Goal: Task Accomplishment & Management: Use online tool/utility

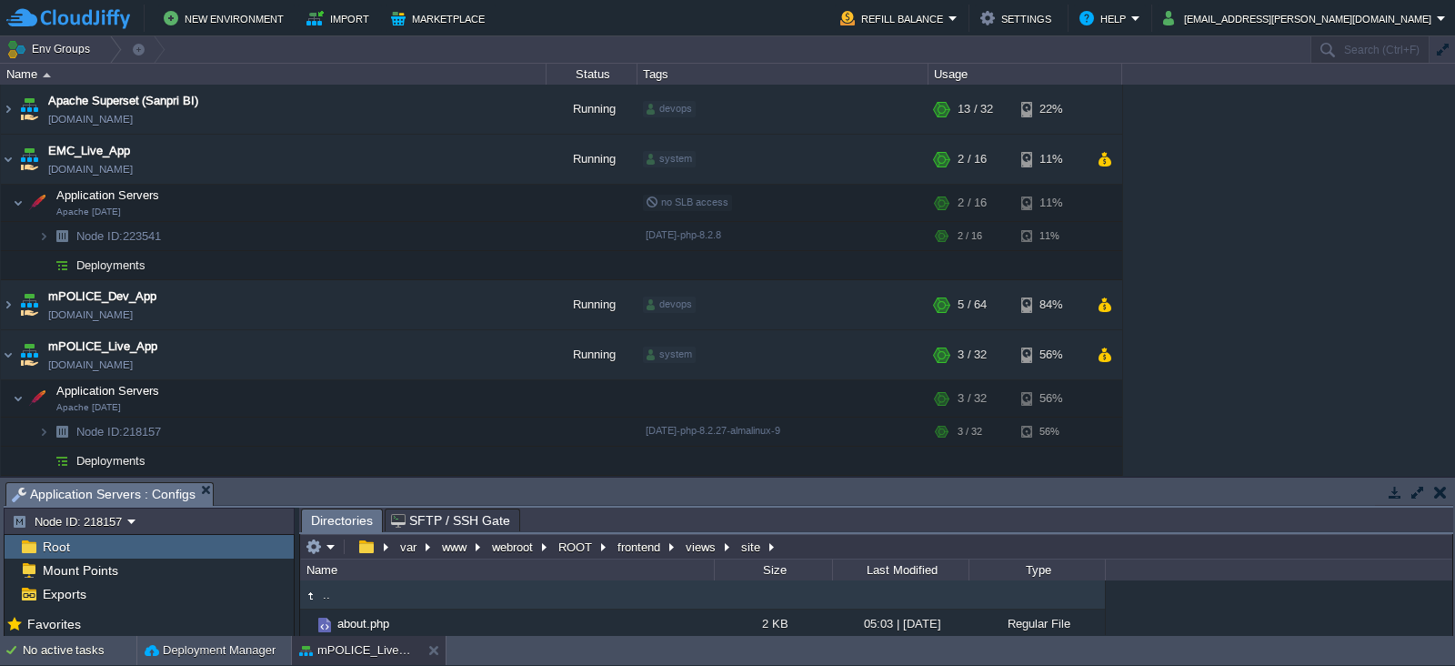
scroll to position [631, 0]
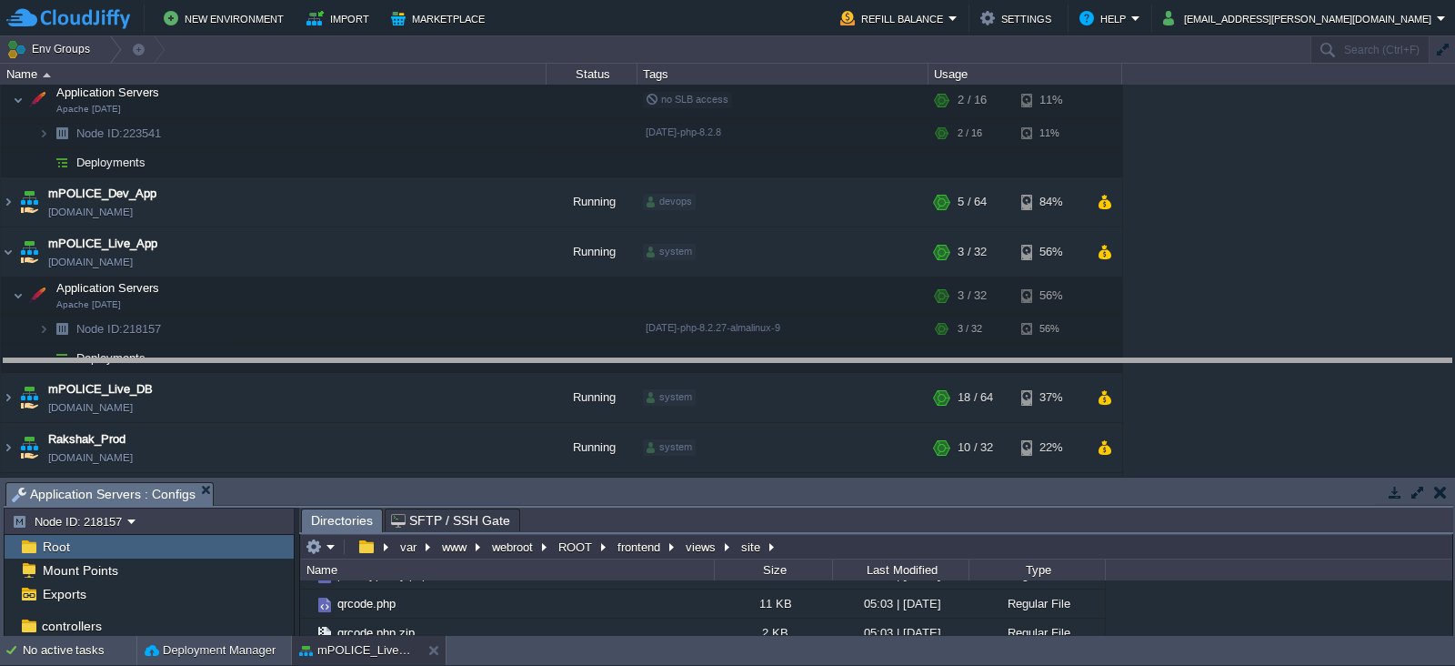
drag, startPoint x: 926, startPoint y: 494, endPoint x: 882, endPoint y: 320, distance: 179.3
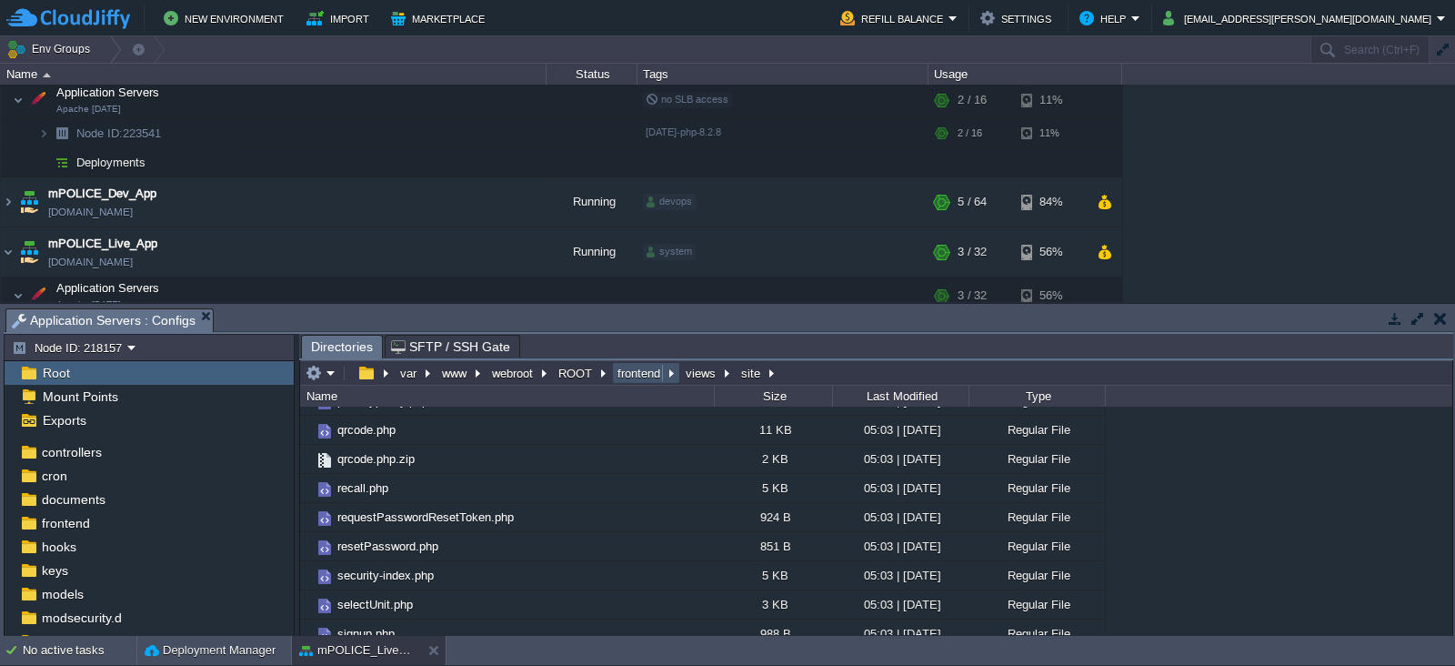
click at [637, 376] on button "frontend" at bounding box center [640, 373] width 50 height 16
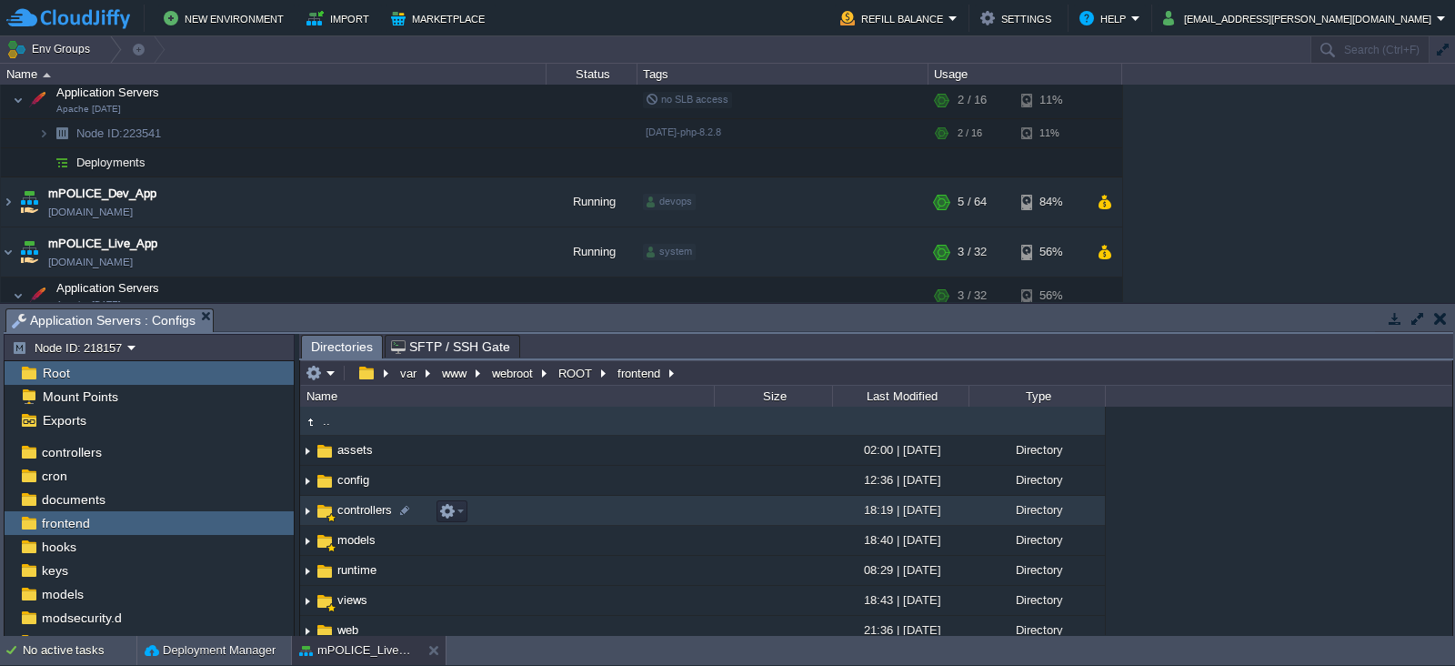
click at [359, 515] on span "controllers" at bounding box center [365, 509] width 60 height 15
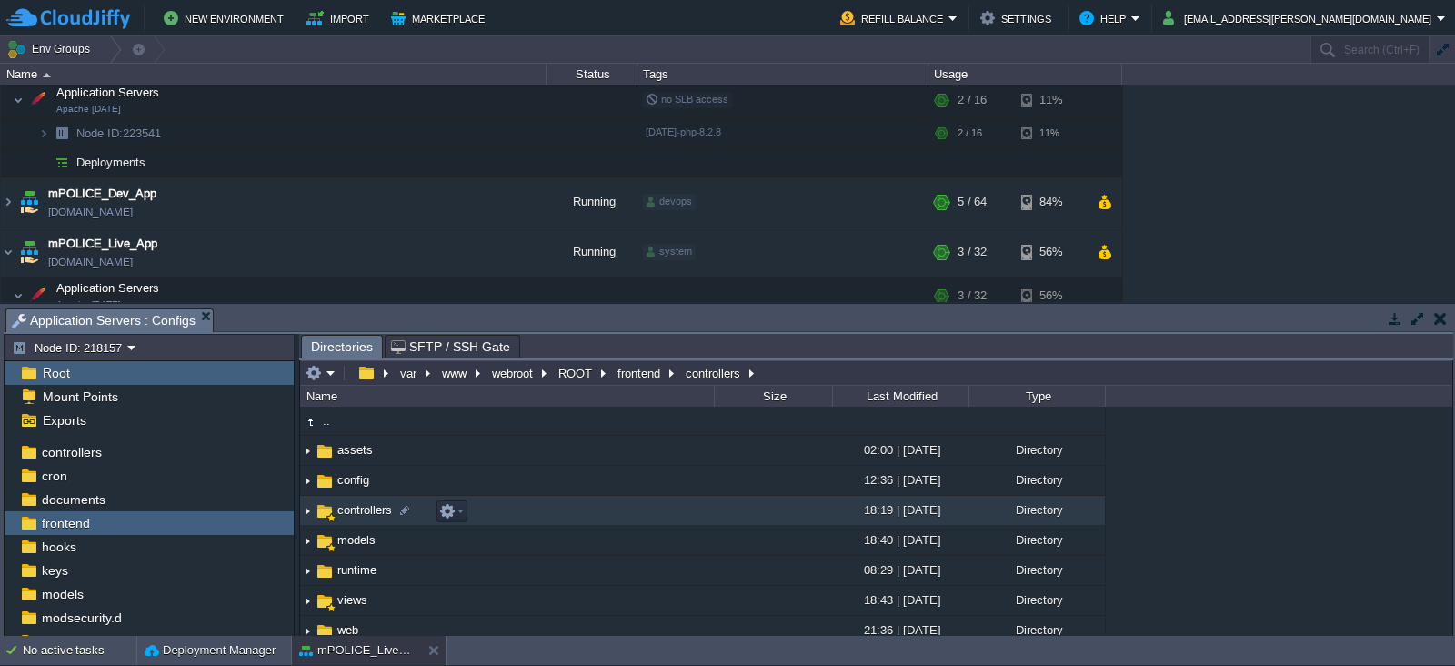
click at [359, 515] on span "controllers" at bounding box center [365, 509] width 60 height 15
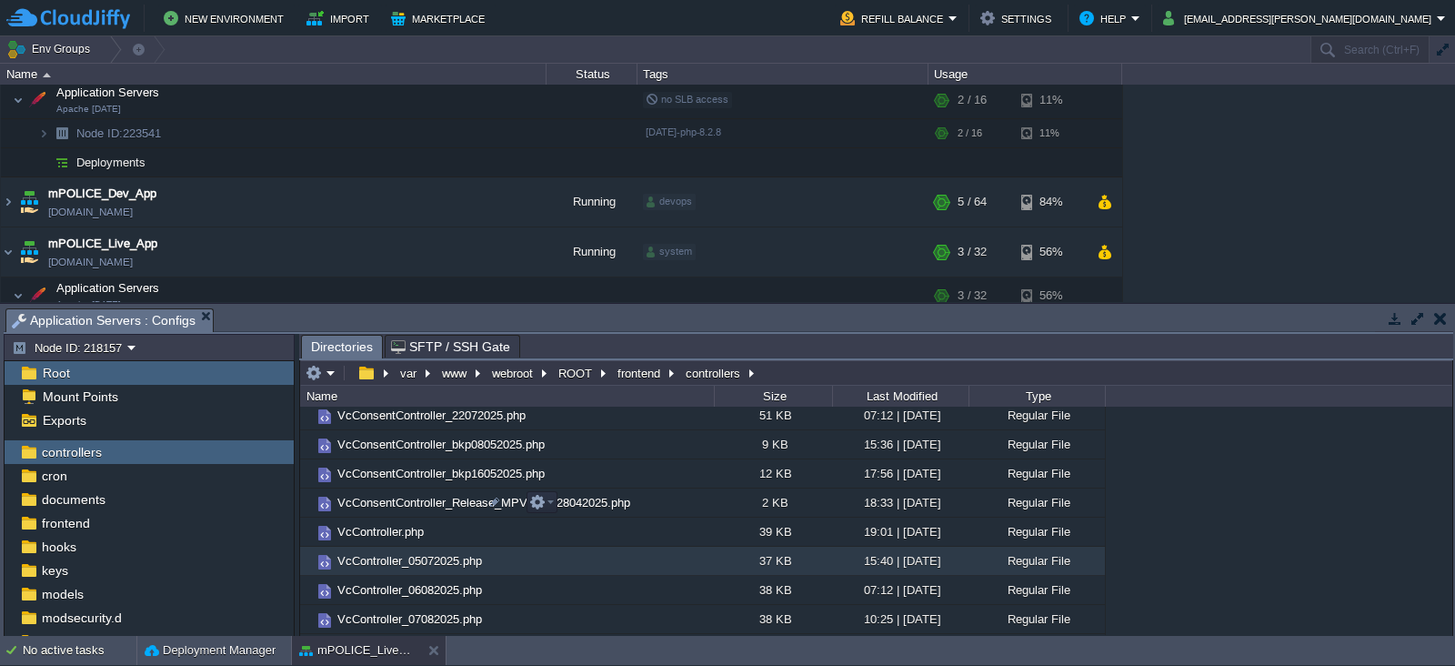
scroll to position [11176, 0]
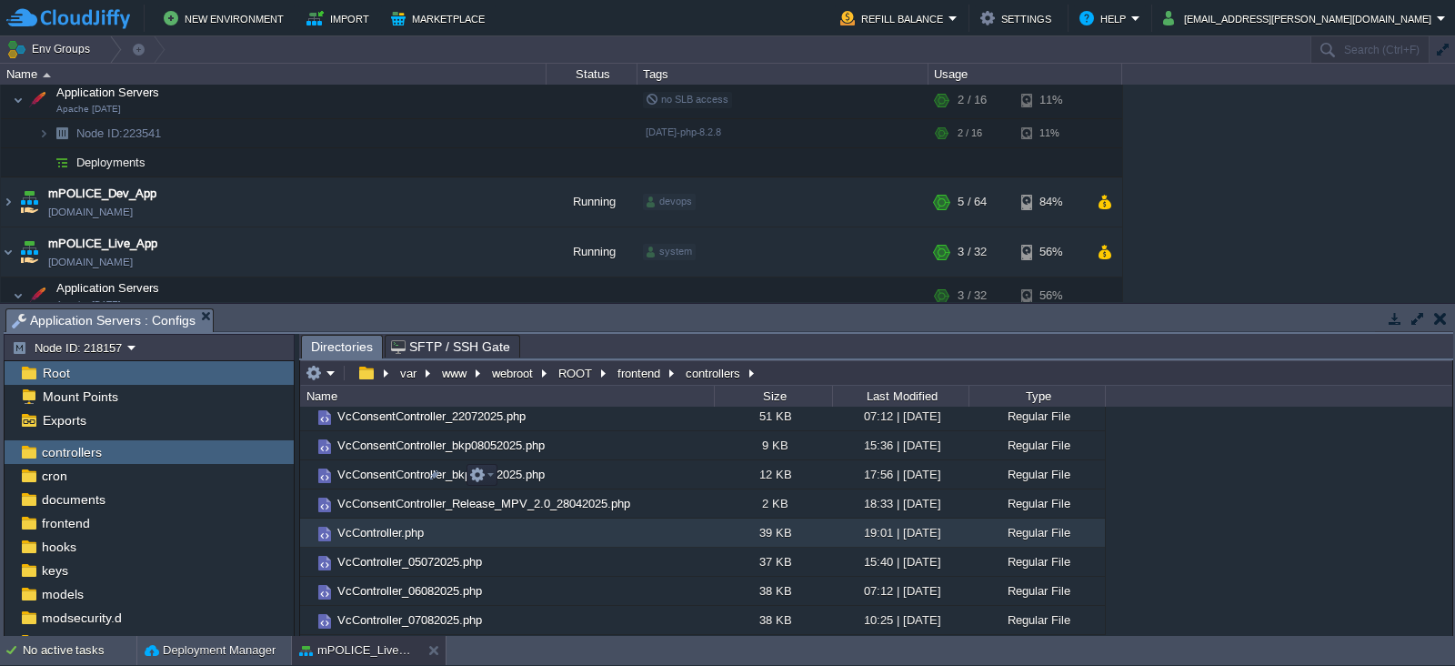
click at [400, 525] on span "VcController.php" at bounding box center [381, 532] width 92 height 15
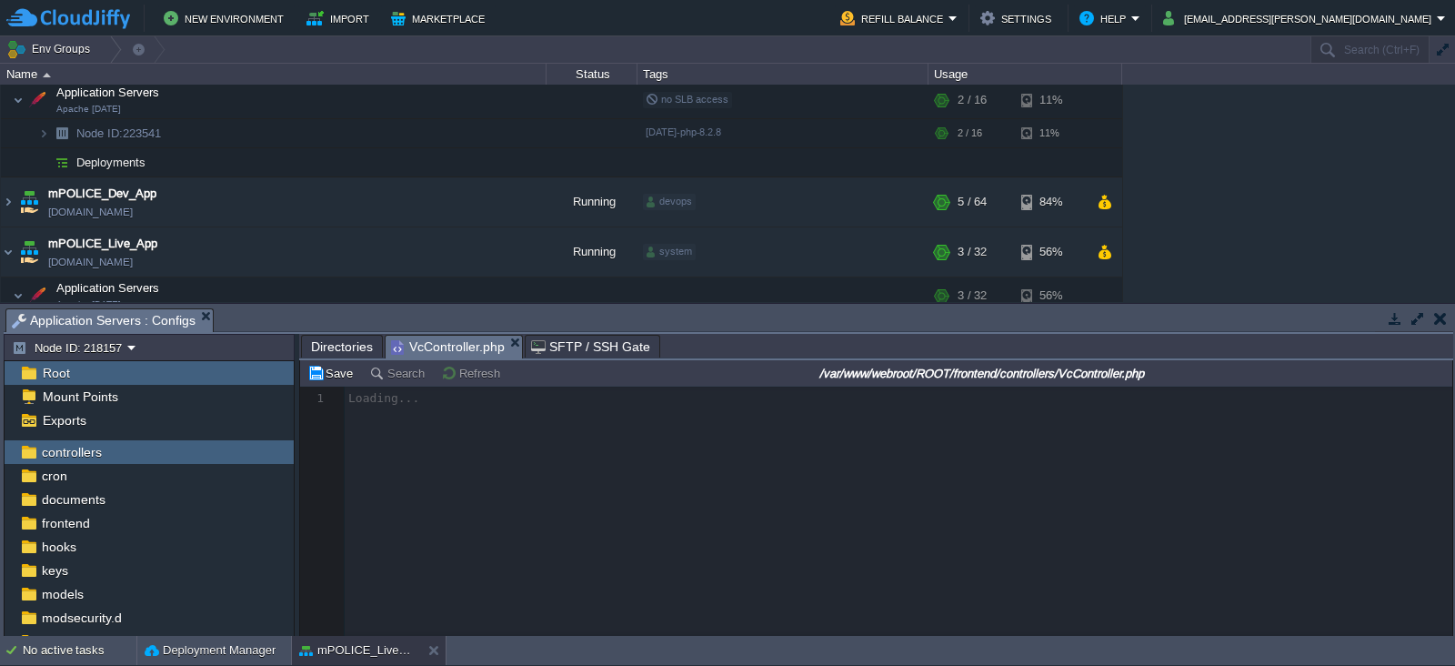
scroll to position [5, 0]
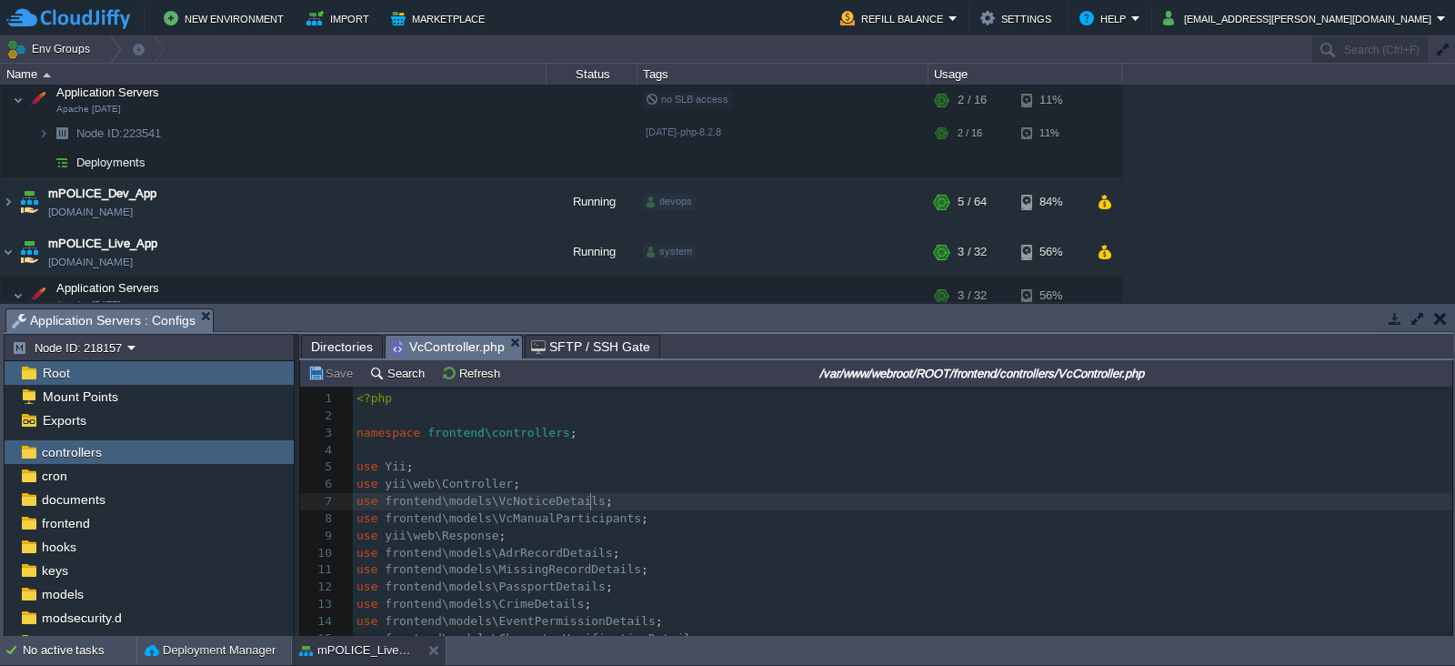
click at [757, 495] on pre "use frontend\models\VcNoticeDetails ;" at bounding box center [902, 501] width 1099 height 17
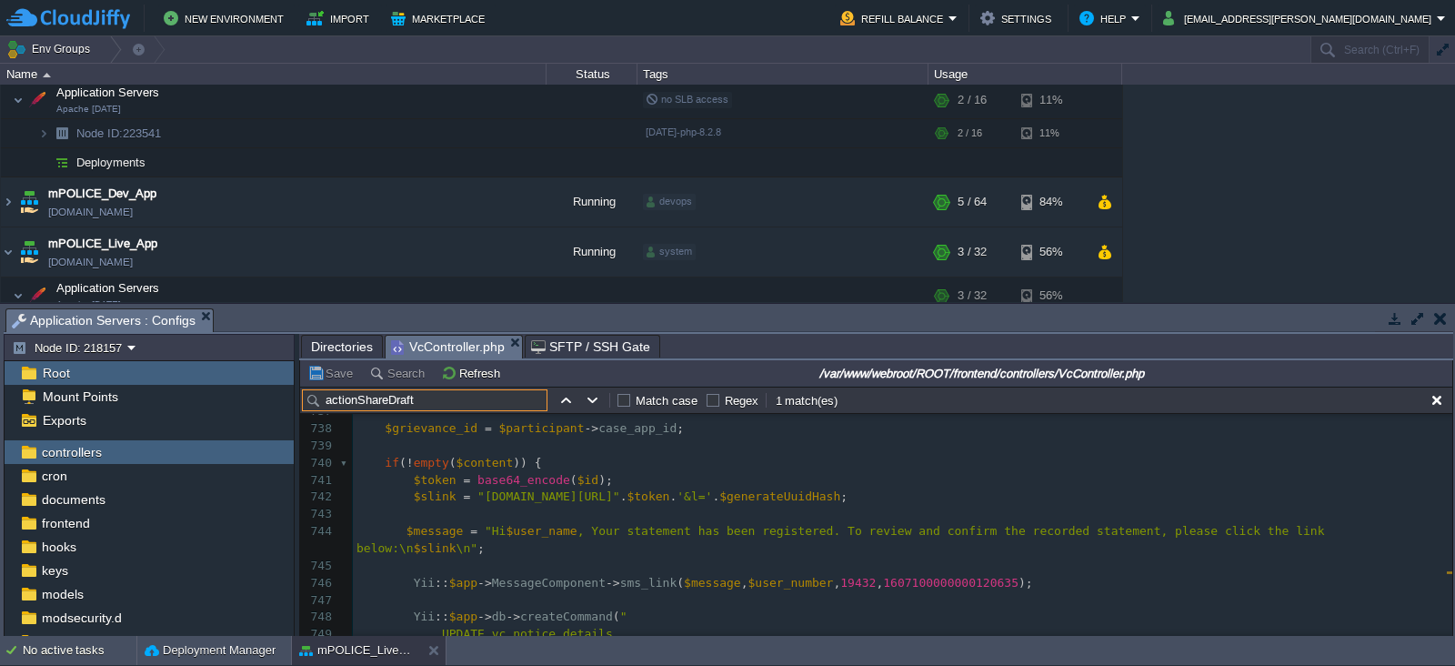
scroll to position [12716, 0]
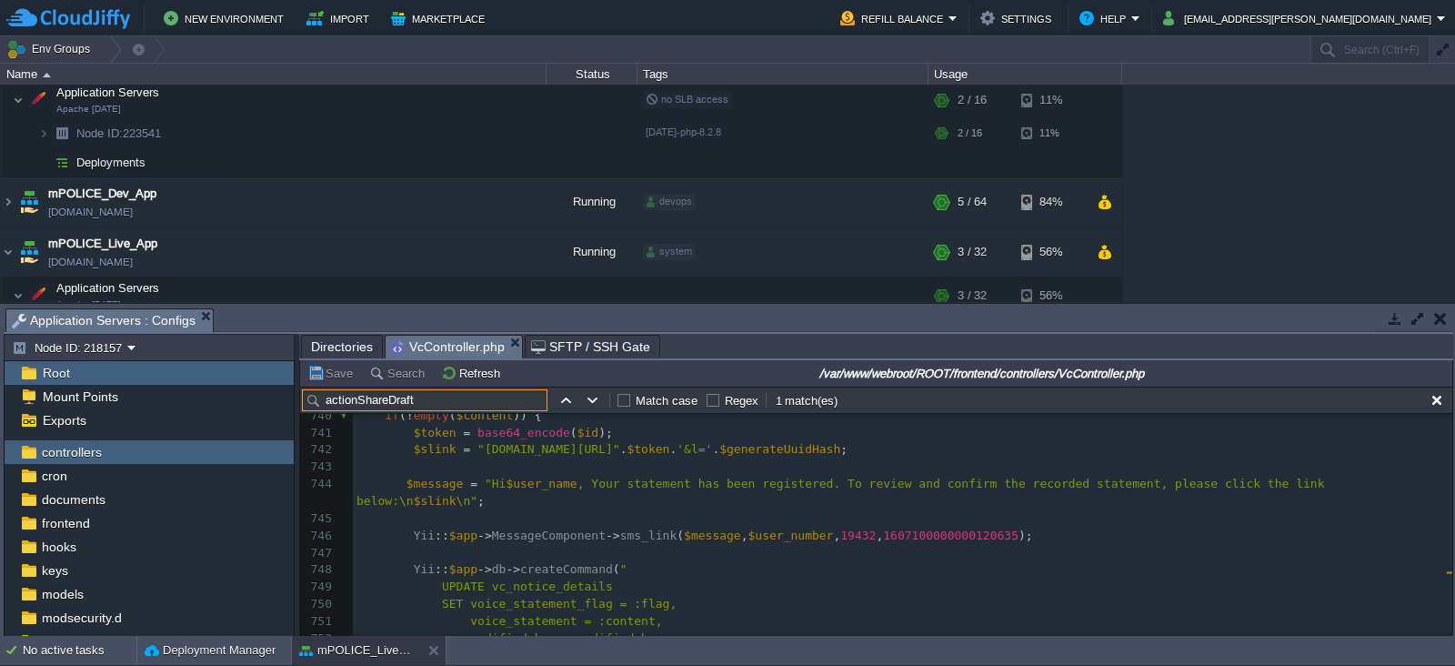
type input "actionShareDraft"
click at [840, 528] on span "19432" at bounding box center [857, 535] width 35 height 14
type textarea "19432"
type textarea "841"
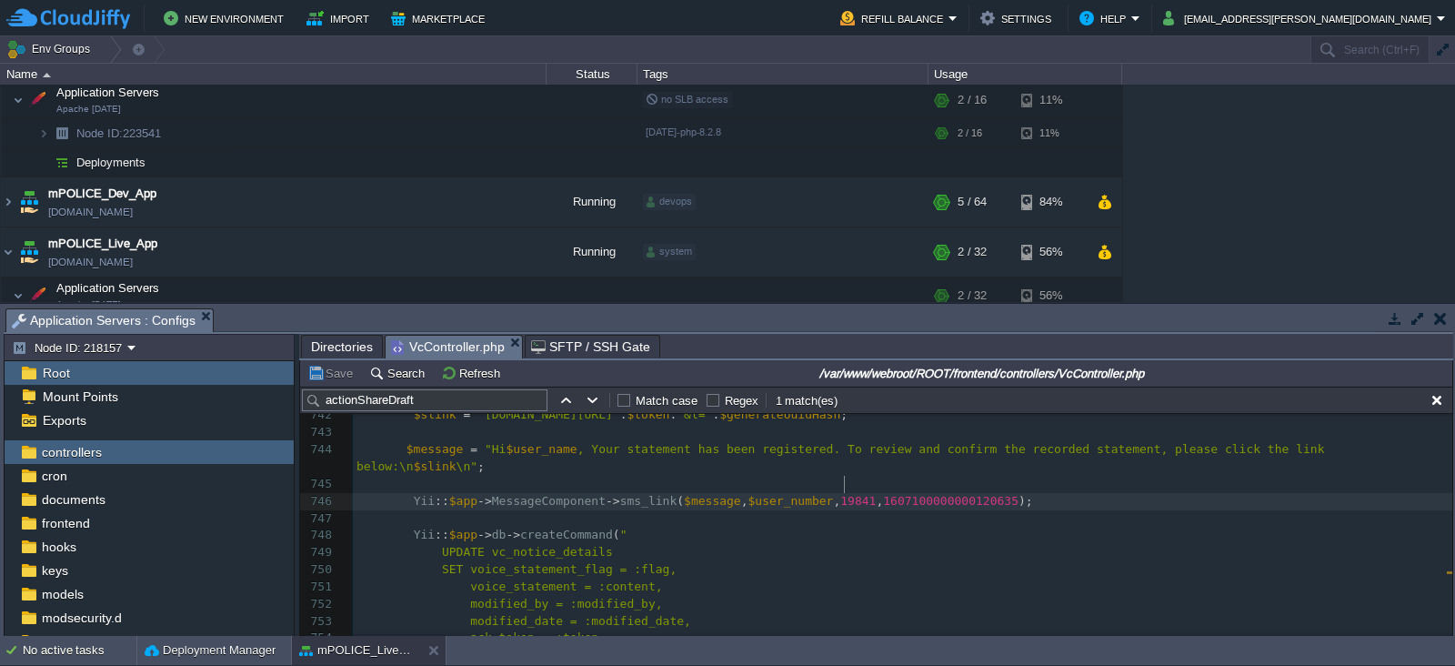
scroll to position [12725, 0]
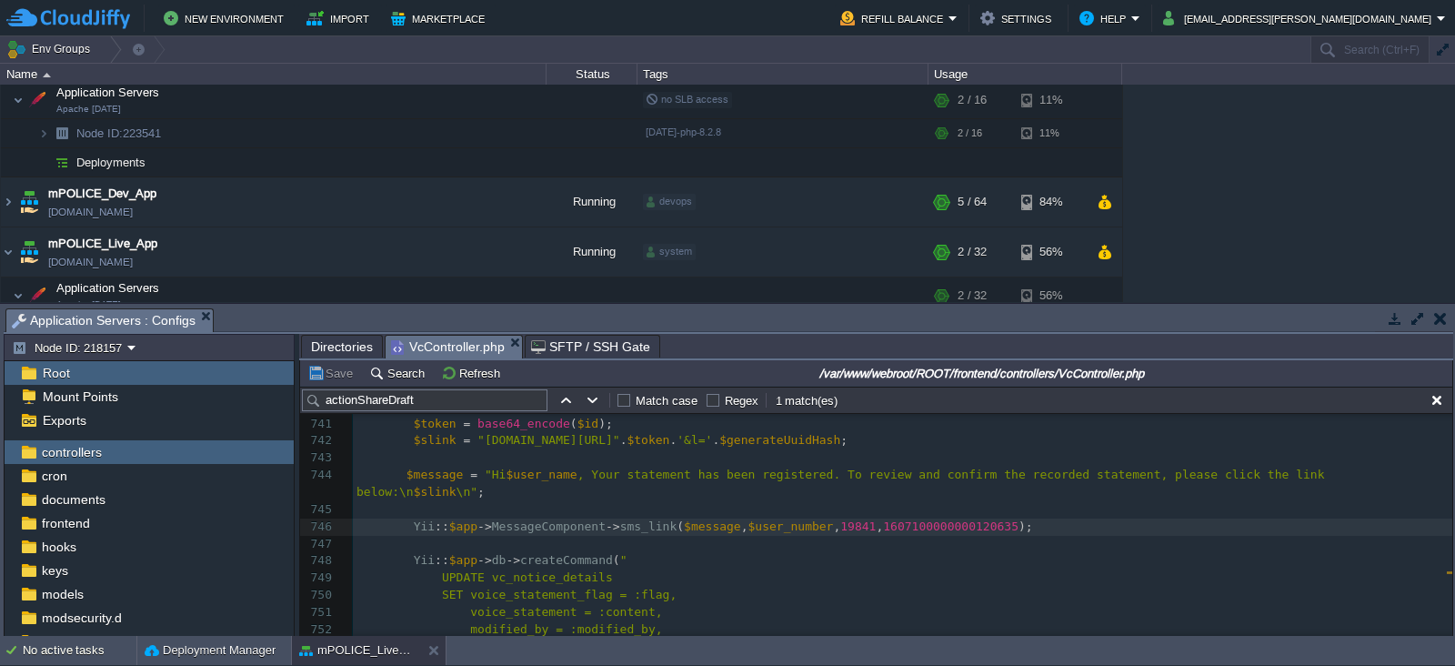
click at [332, 375] on button "Save" at bounding box center [332, 373] width 51 height 16
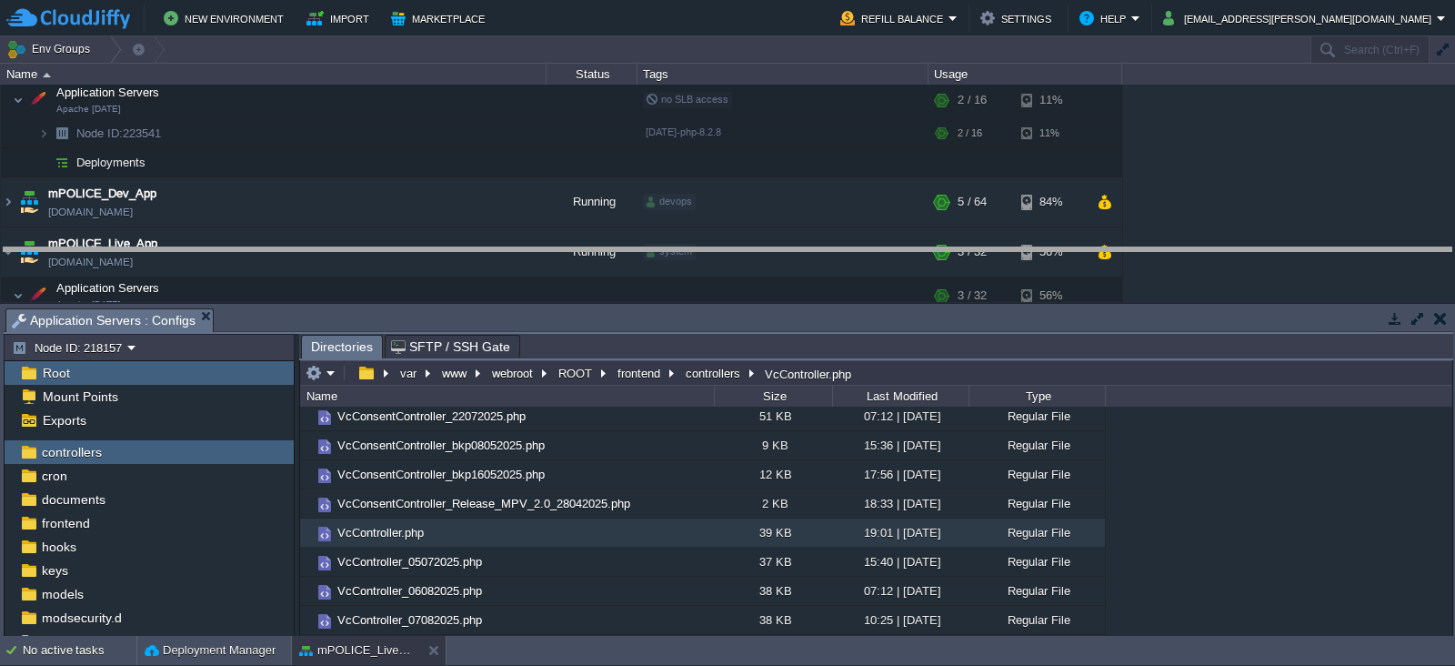
drag, startPoint x: 811, startPoint y: 321, endPoint x: 799, endPoint y: 261, distance: 61.2
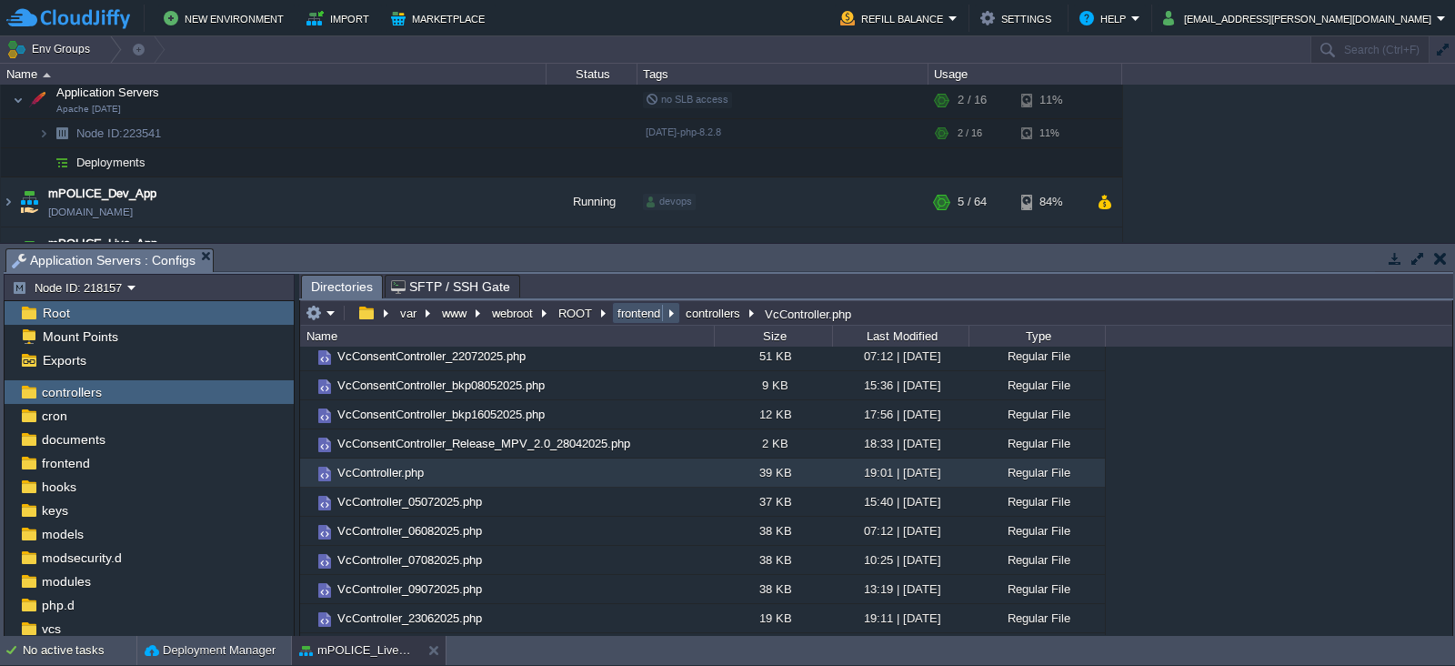
click at [642, 311] on button "frontend" at bounding box center [640, 313] width 50 height 16
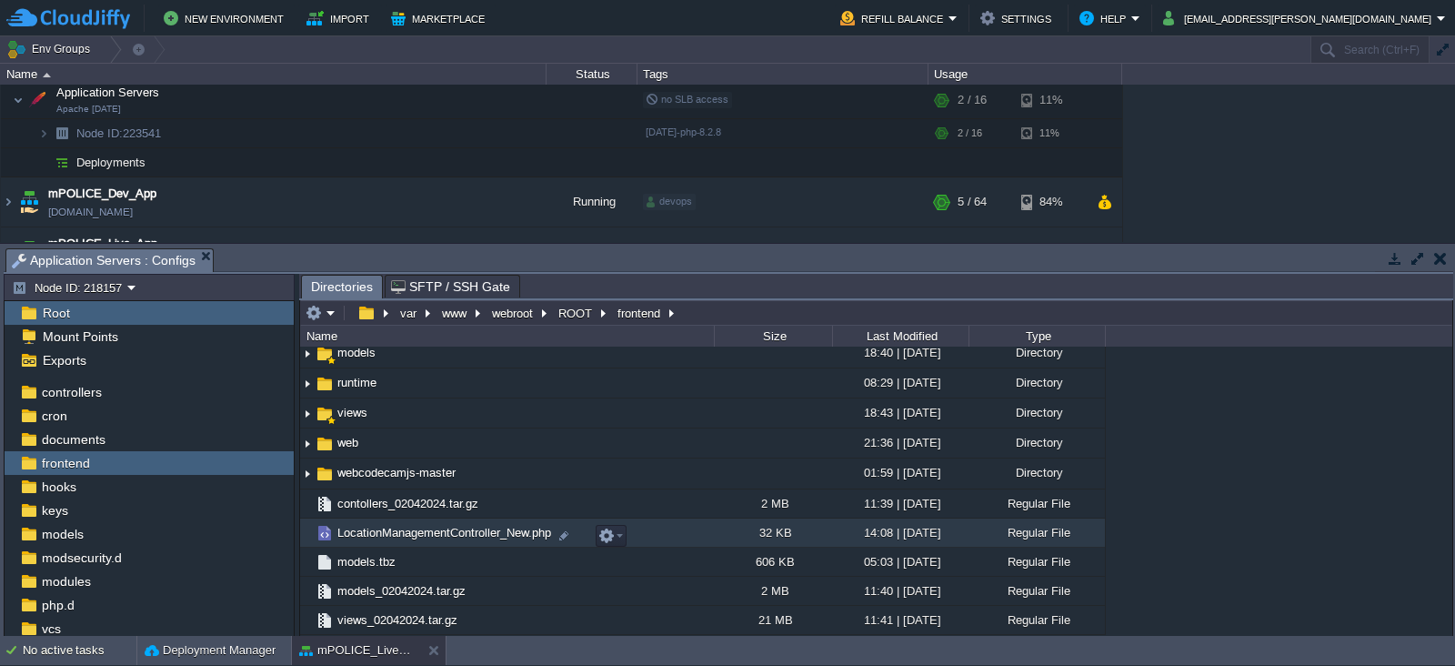
scroll to position [86, 0]
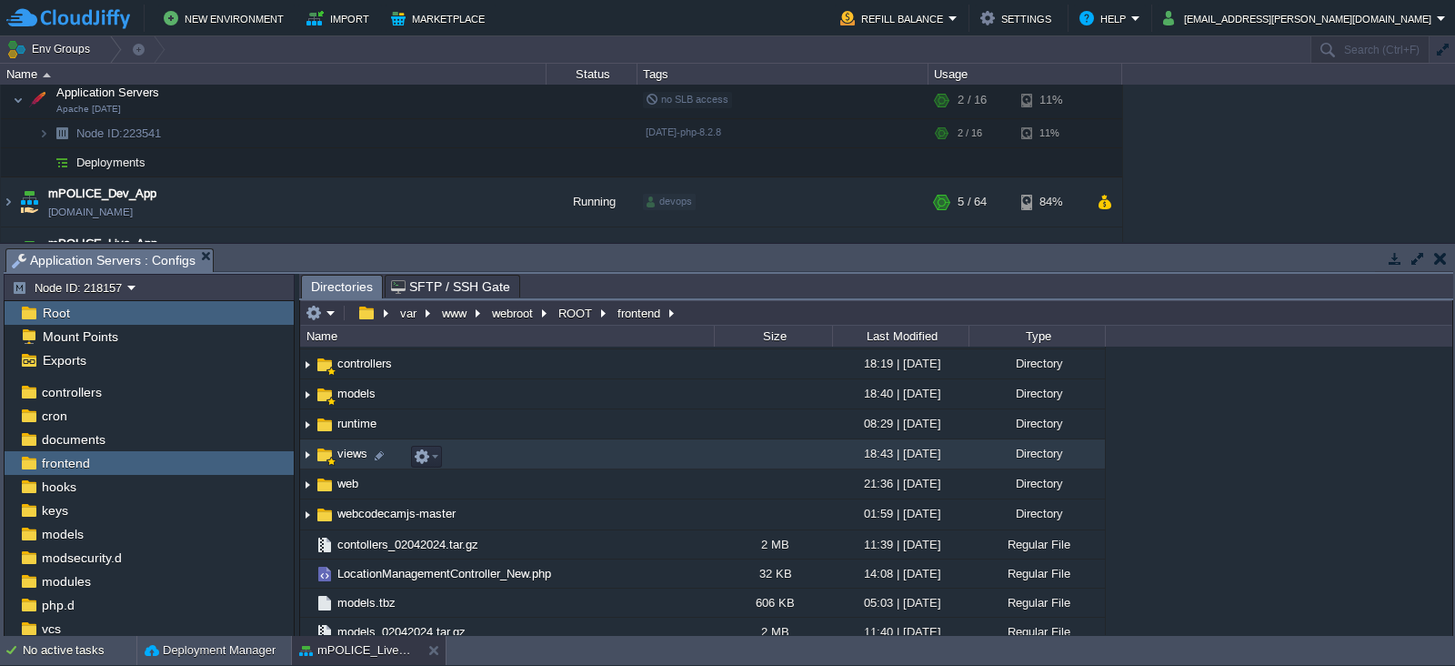
click at [343, 452] on span "views" at bounding box center [352, 452] width 35 height 15
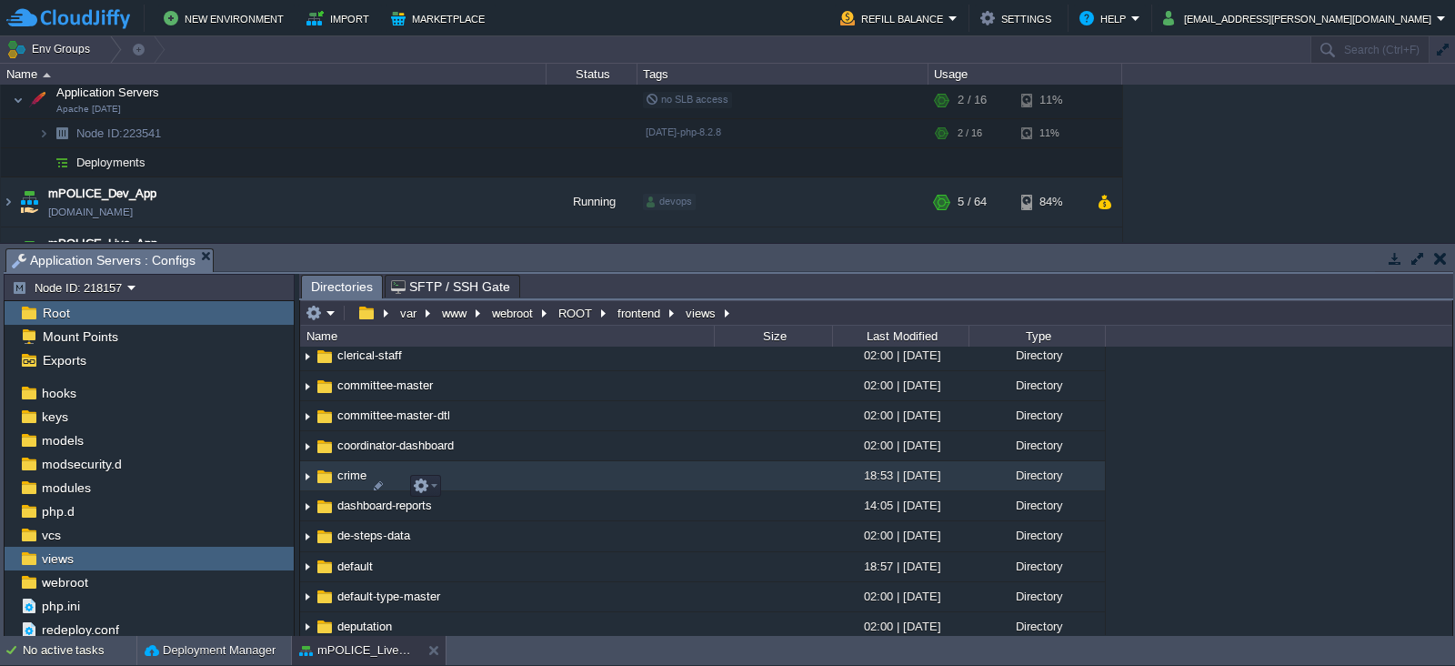
scroll to position [545, 0]
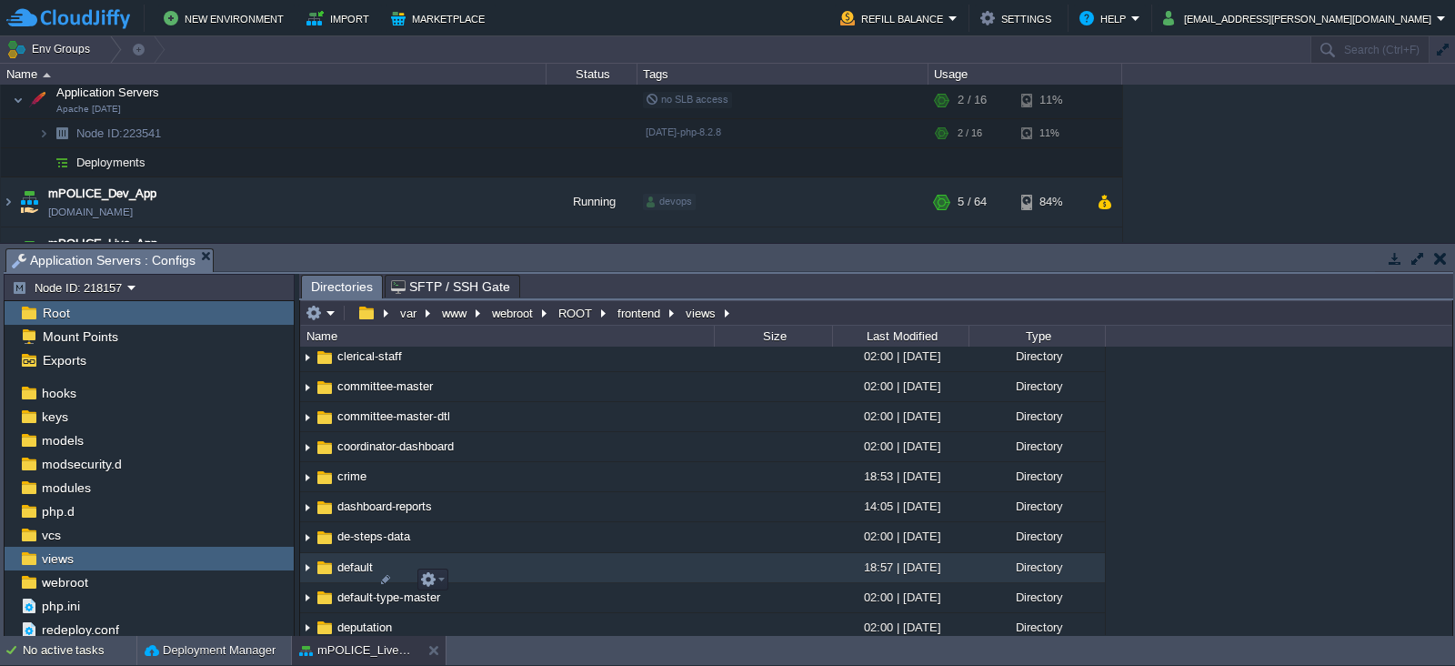
click at [354, 575] on span "default" at bounding box center [355, 566] width 41 height 15
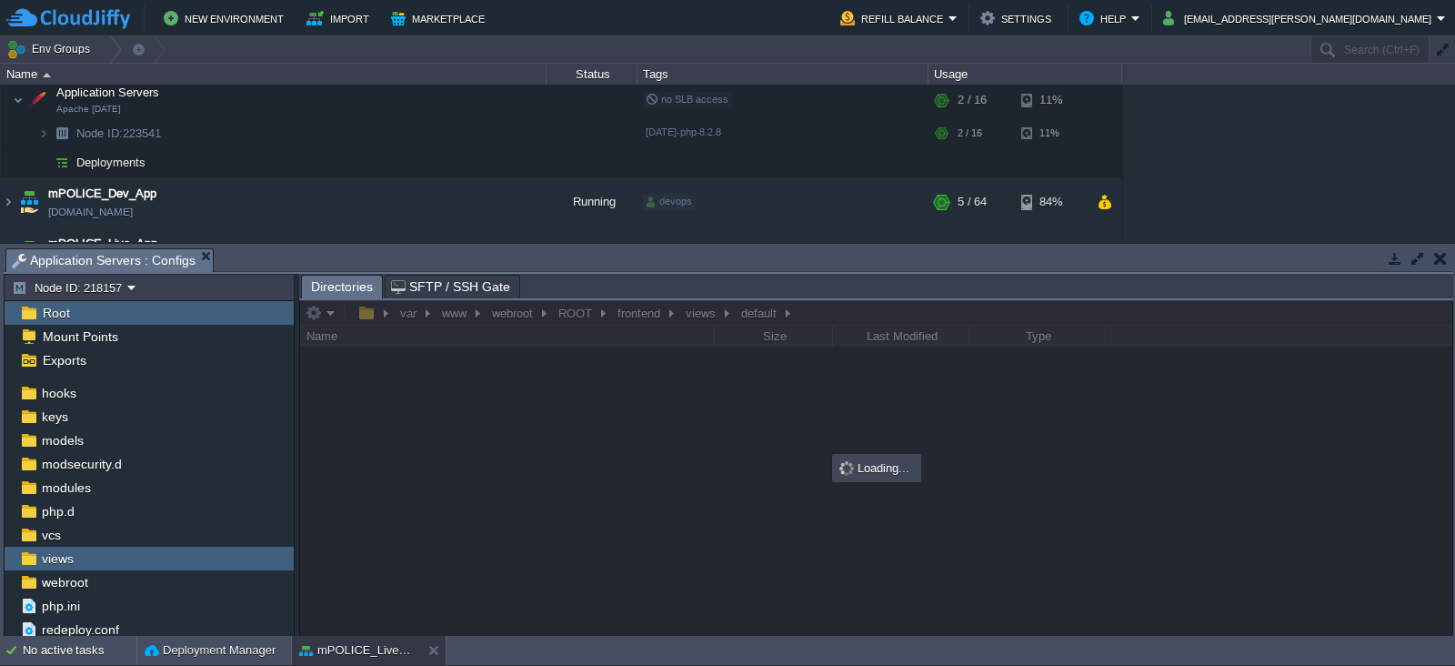
scroll to position [0, 0]
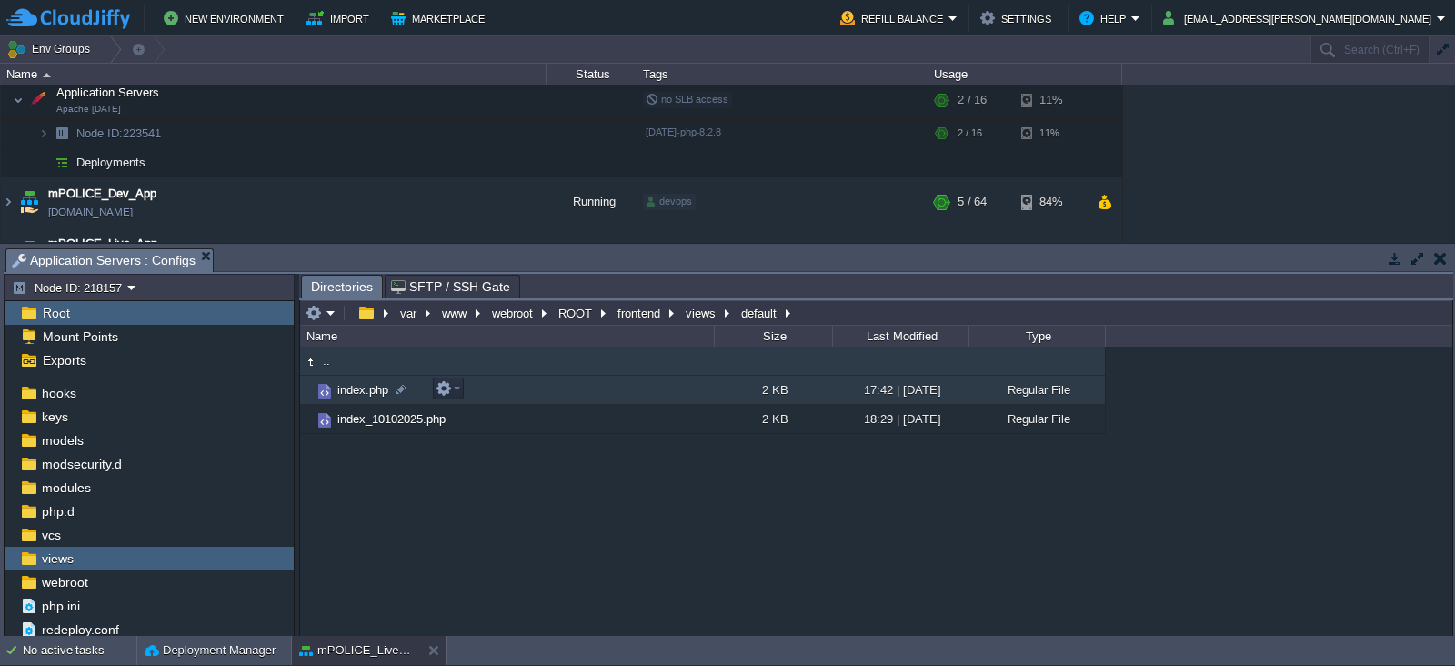
click at [358, 390] on span "index.php" at bounding box center [363, 389] width 56 height 15
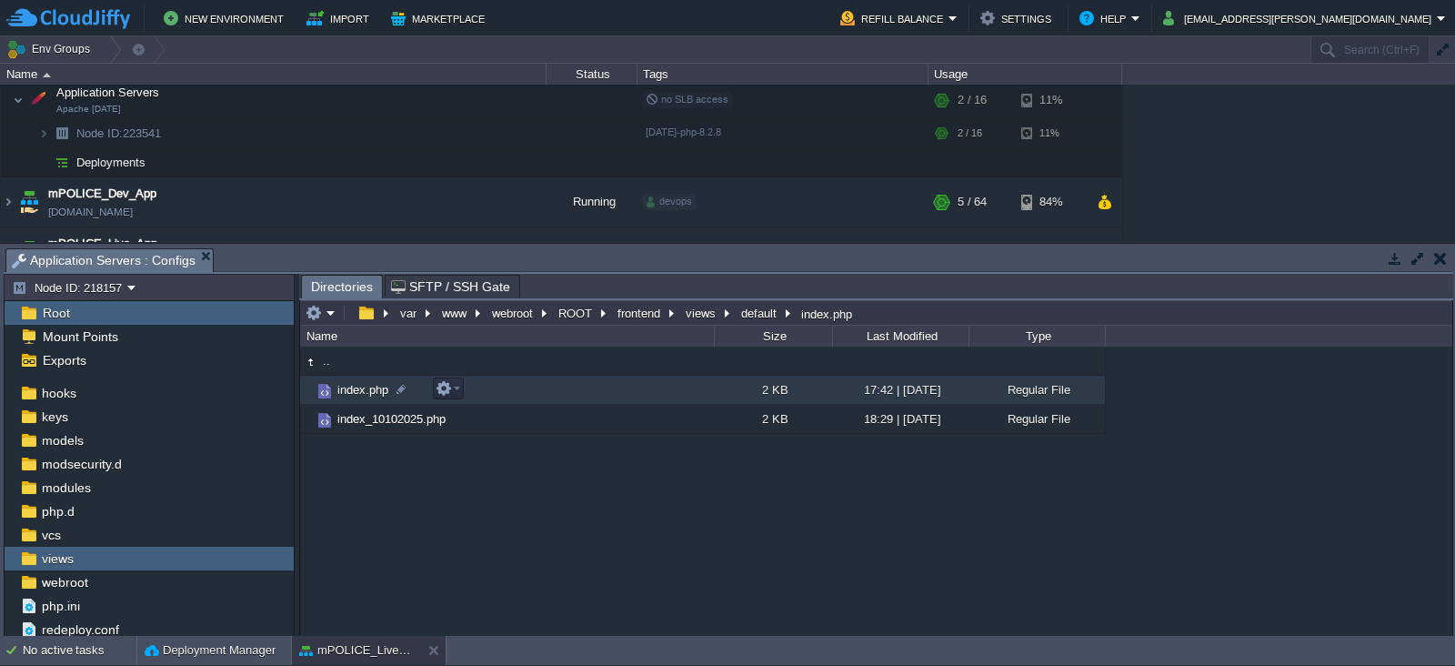
click at [358, 390] on span "index.php" at bounding box center [363, 389] width 56 height 15
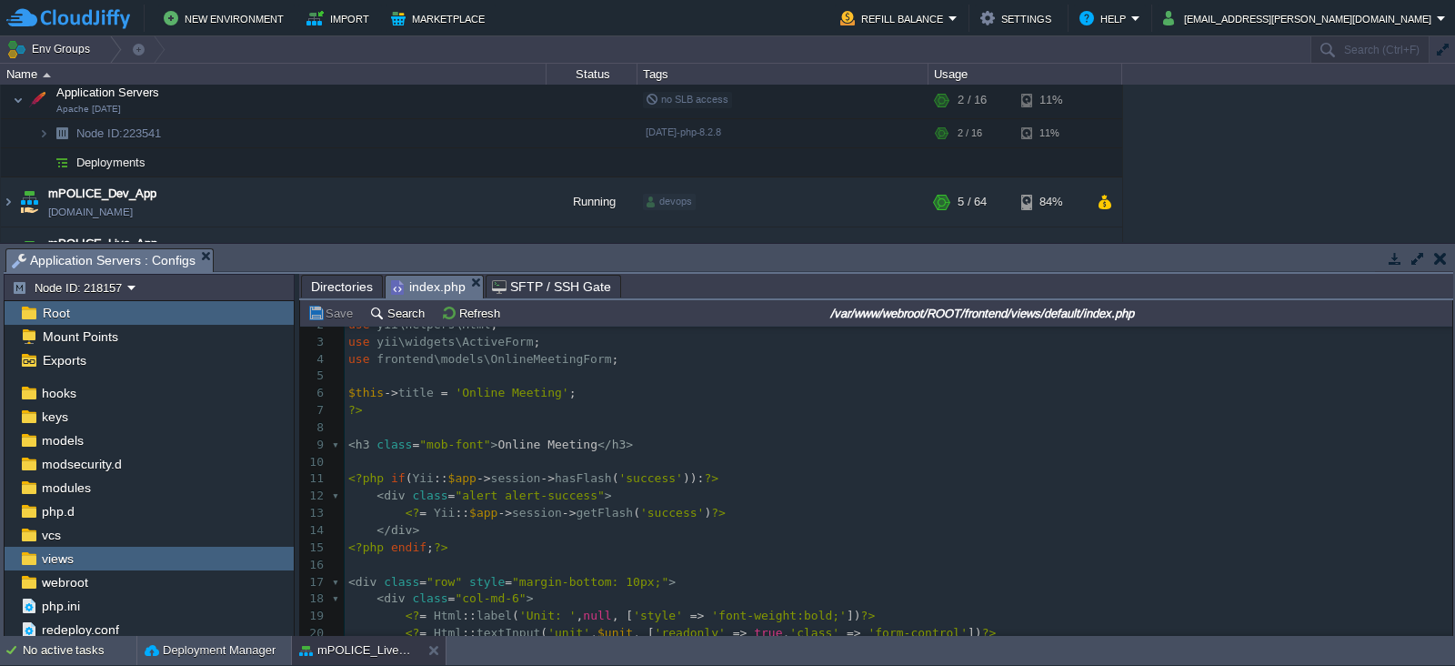
scroll to position [30, 0]
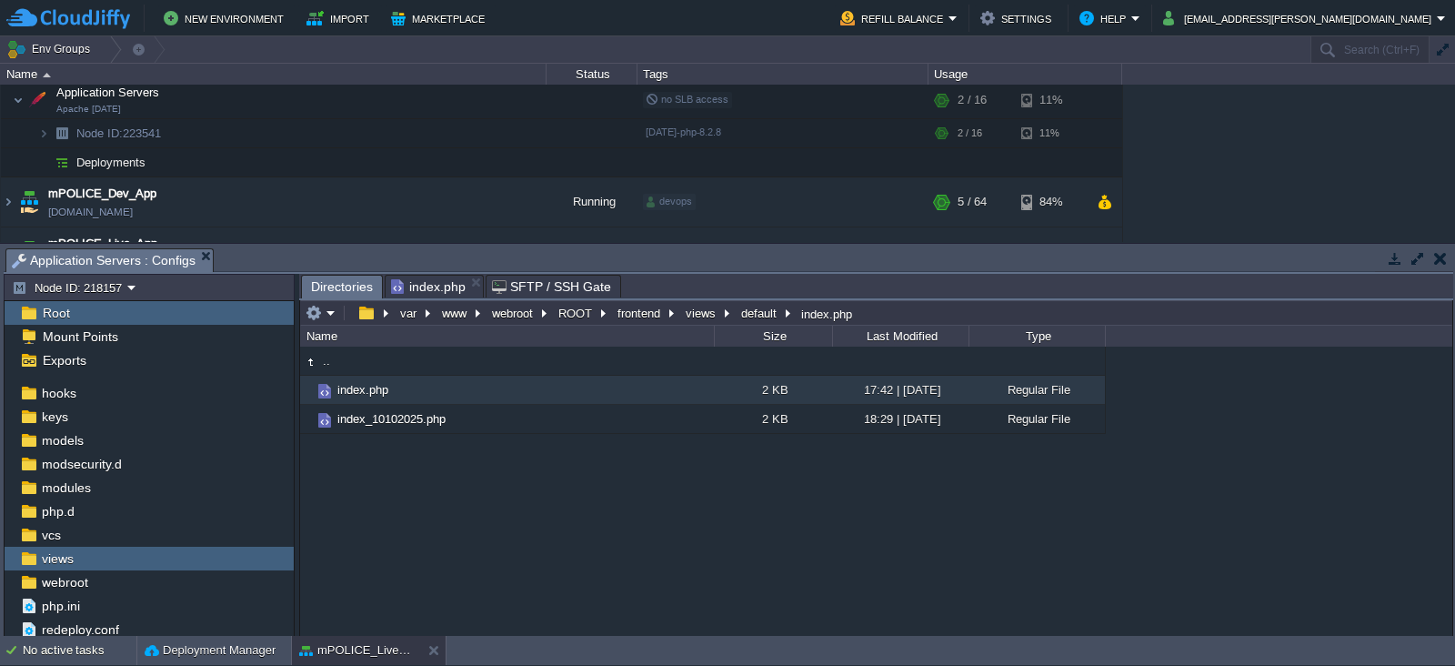
click at [345, 286] on span "Directories" at bounding box center [342, 286] width 62 height 23
click at [690, 316] on button "views" at bounding box center [701, 313] width 37 height 16
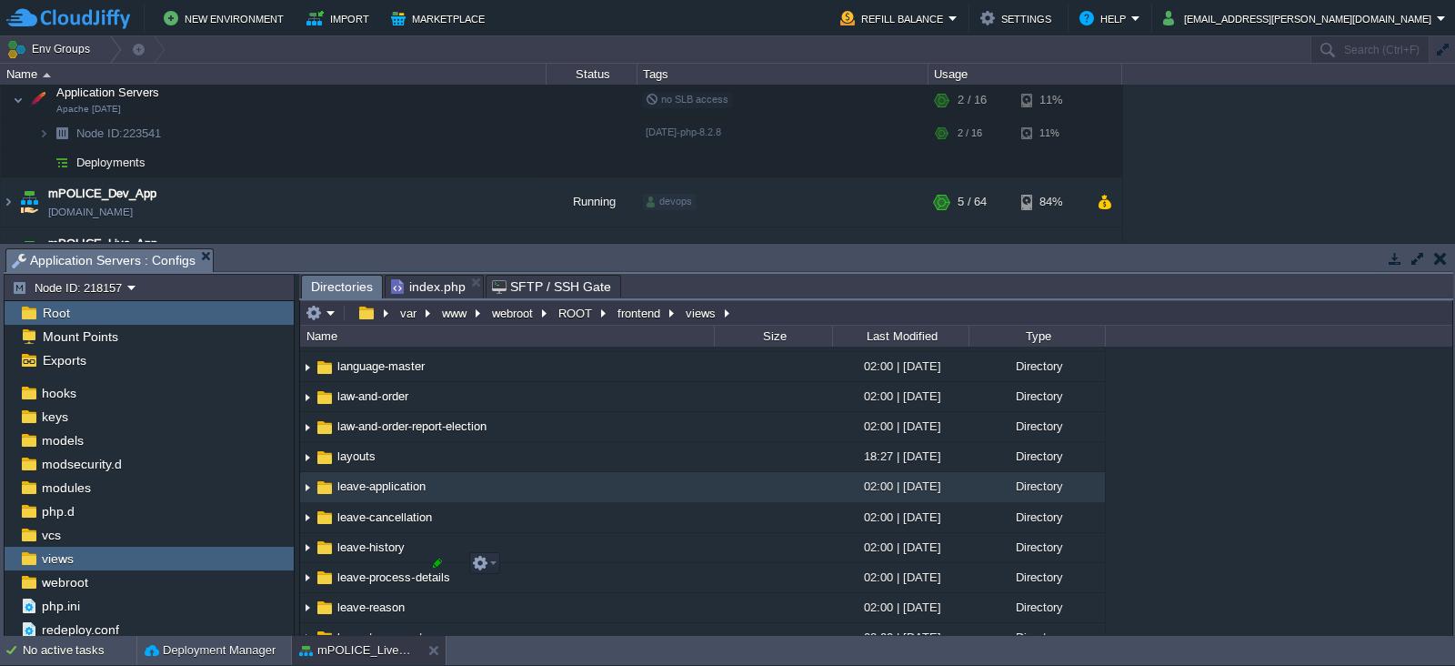
scroll to position [4447, 0]
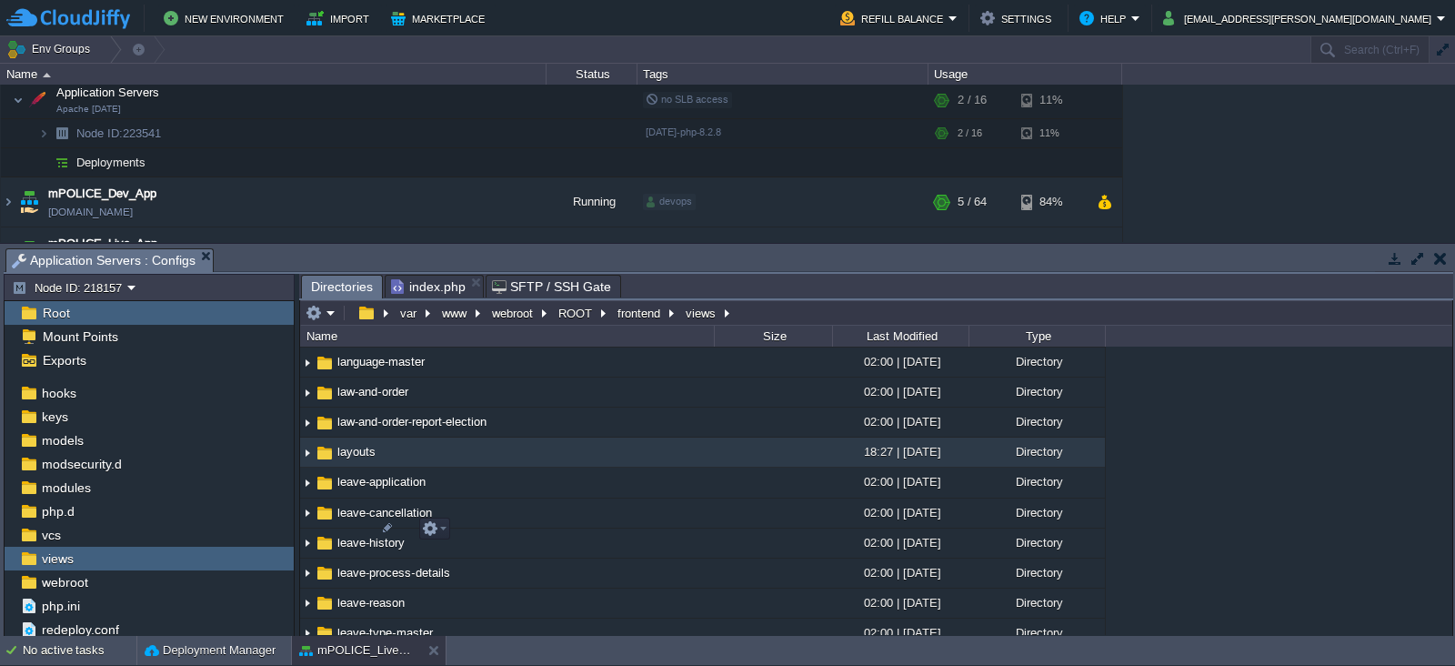
click at [347, 459] on span "layouts" at bounding box center [357, 451] width 44 height 15
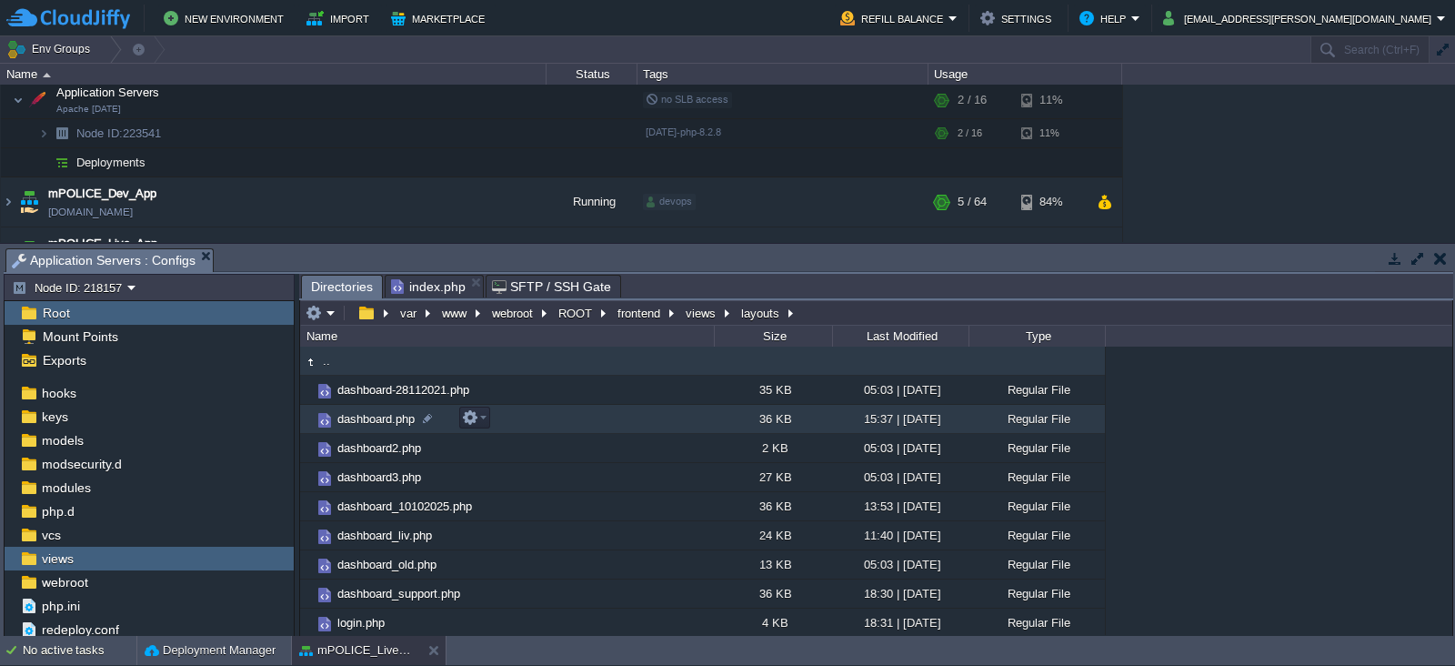
click at [371, 424] on span "dashboard.php" at bounding box center [376, 418] width 83 height 15
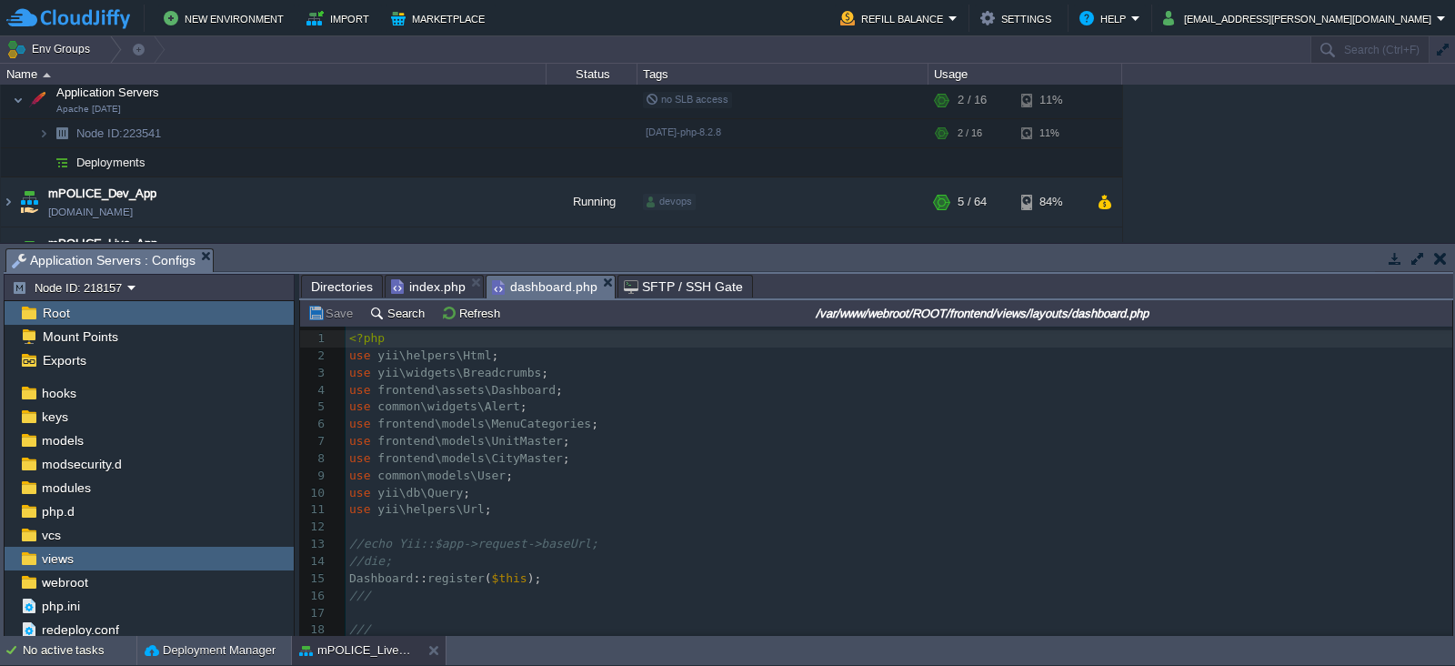
click at [1257, 133] on div "Apache Superset (Sanpri BI) [DOMAIN_NAME] Running devops + Add to Env Group RAM…" at bounding box center [727, 163] width 1455 height 157
click at [756, 427] on pre "use frontend\models\MenuCategories ;" at bounding box center [898, 423] width 1106 height 17
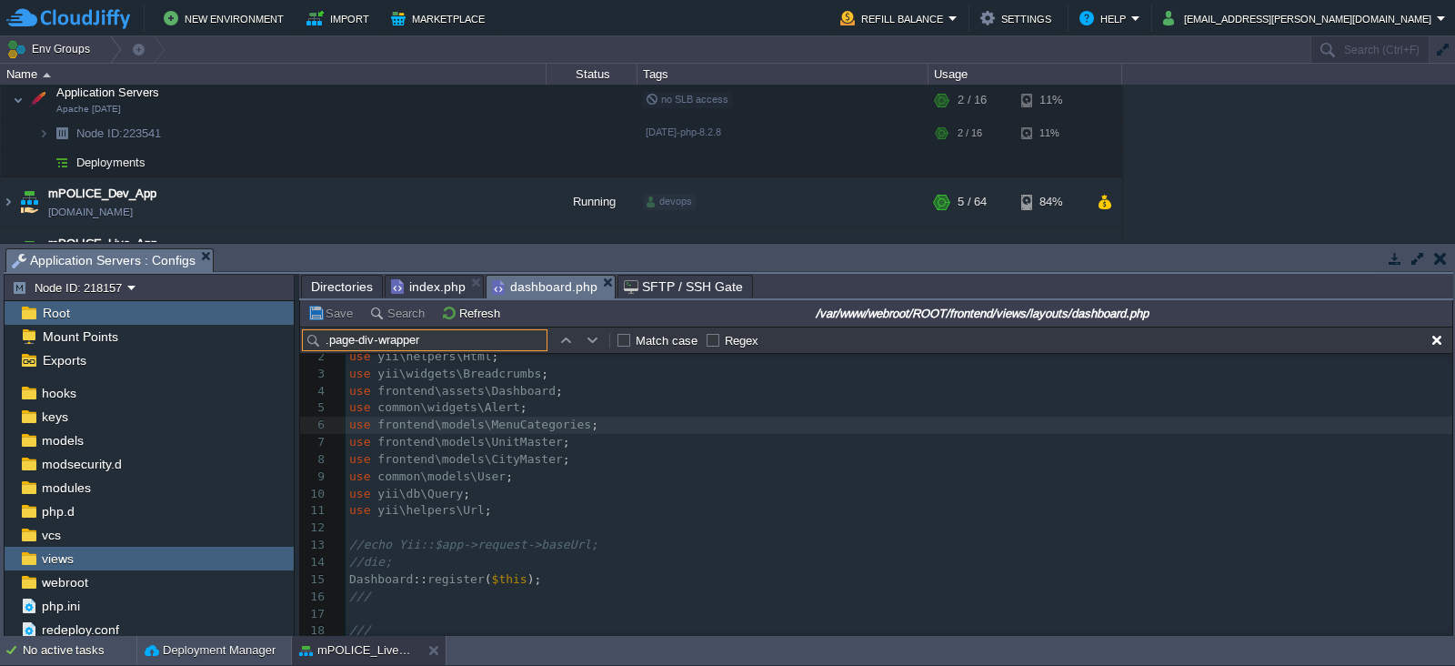
scroll to position [11502, 0]
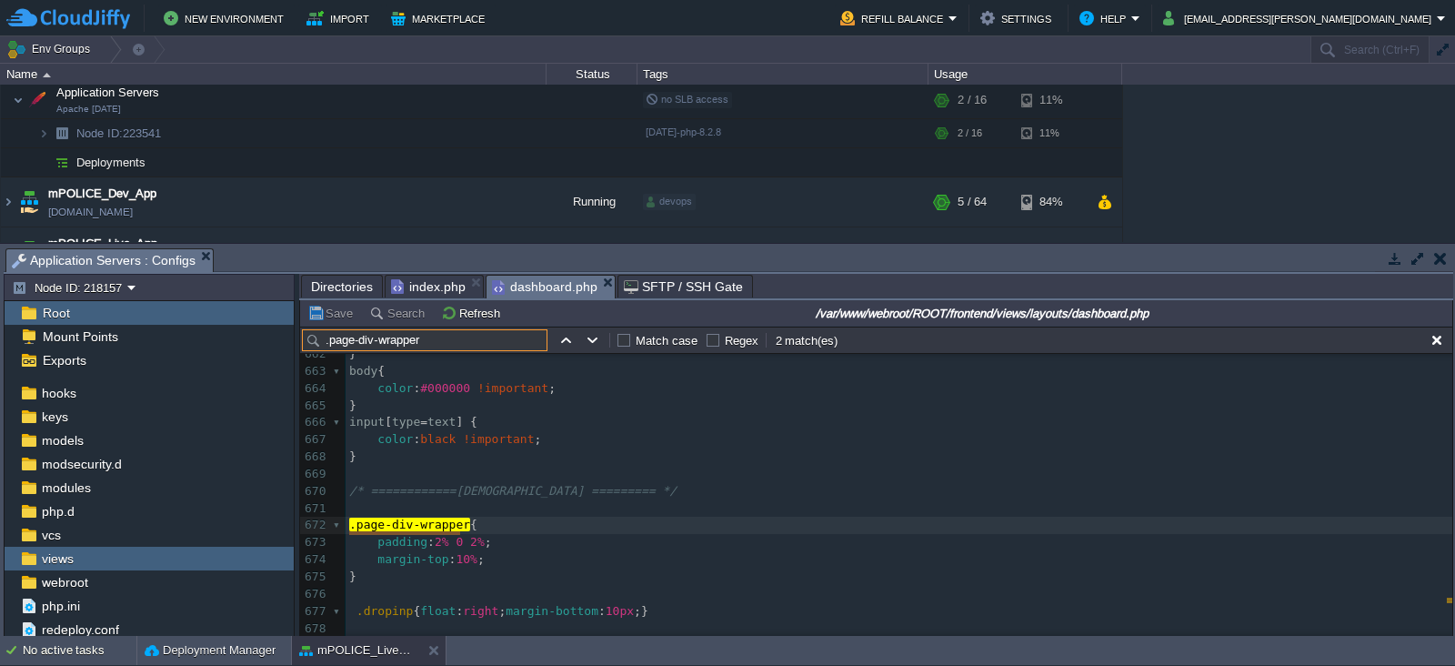
type input ".page-div-wrapper"
click at [441, 539] on div "x 645 } 646 a .nav-link { 647 color : white !important ; 648 } 649 #cssmenu { 6…" at bounding box center [898, 423] width 1106 height 736
type textarea "0"
click at [339, 309] on button "Save" at bounding box center [332, 313] width 51 height 16
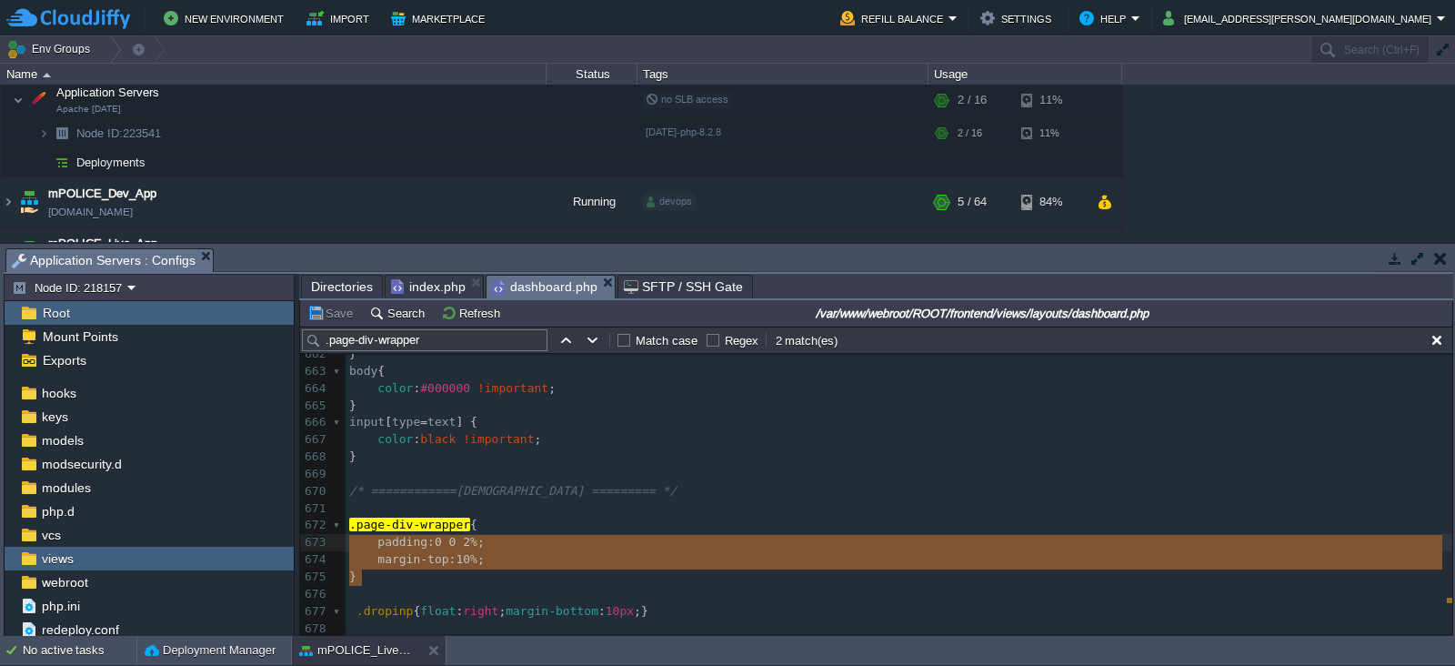
type textarea ".page-div-wrapper{ padding: 0 0 2%; margin-top:10%; }"
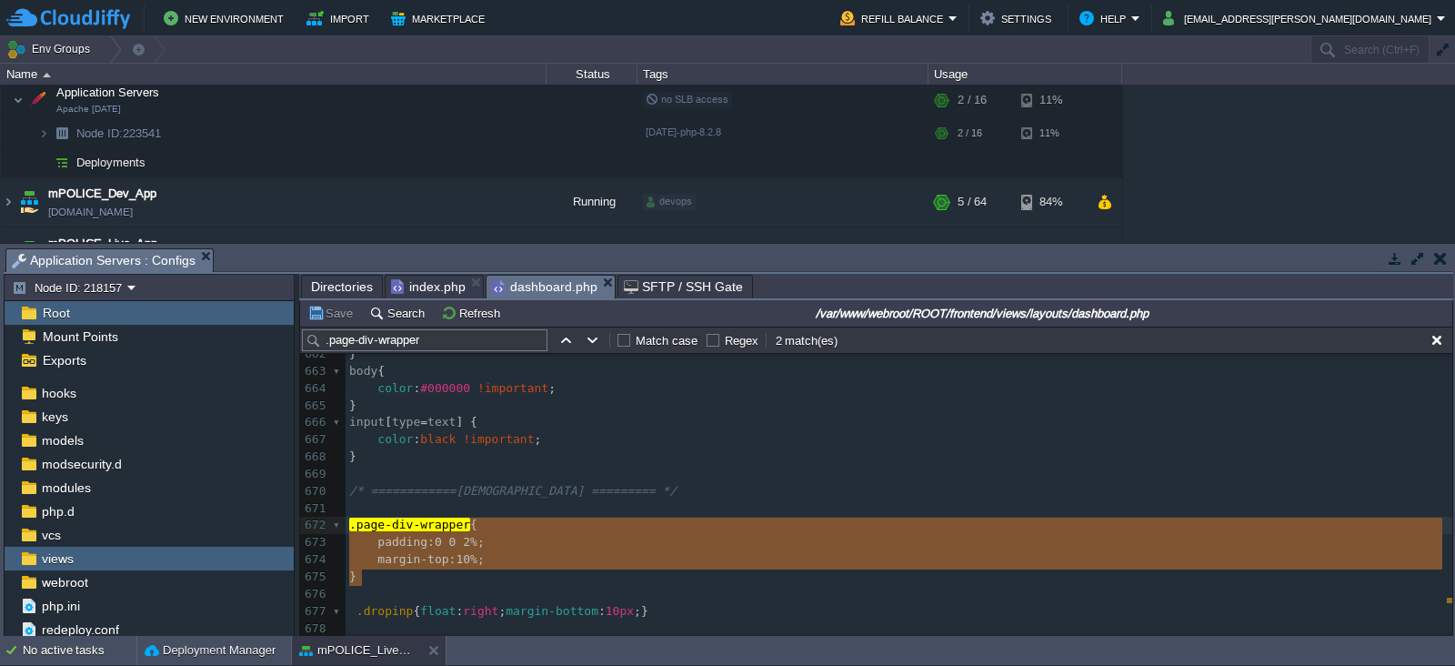
drag, startPoint x: 375, startPoint y: 575, endPoint x: 336, endPoint y: 532, distance: 57.9
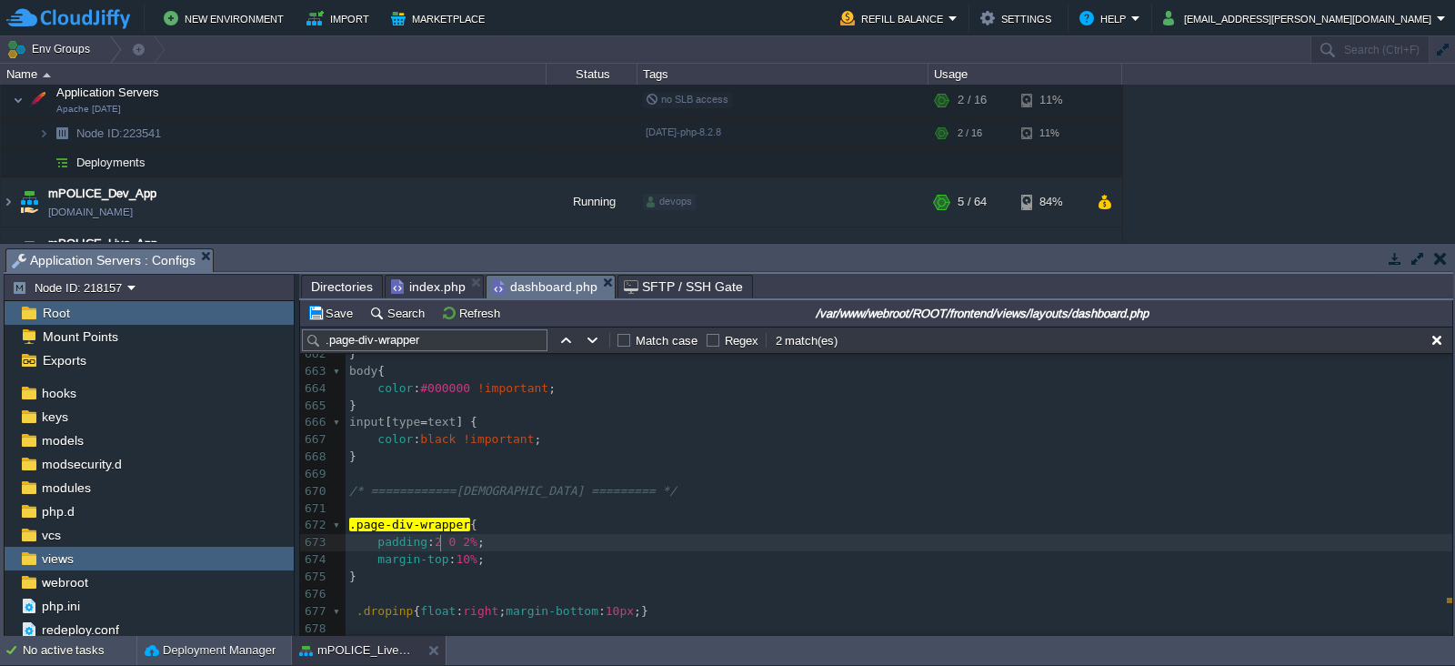
scroll to position [5, 12]
type textarea "2%"
click at [333, 320] on button "Save" at bounding box center [332, 313] width 51 height 16
